Goal: Entertainment & Leisure: Consume media (video, audio)

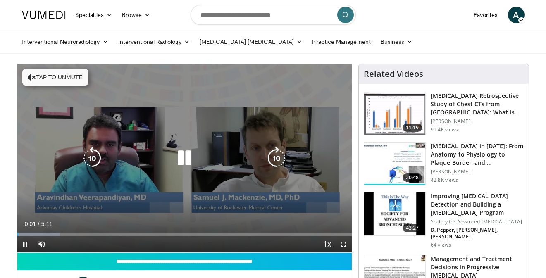
click at [33, 78] on icon "Video Player" at bounding box center [32, 77] width 8 height 8
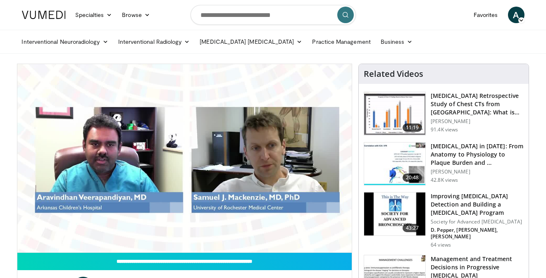
click at [188, 159] on div "10 seconds Tap to unmute" at bounding box center [184, 158] width 335 height 189
